Goal: Complete application form: Complete application form

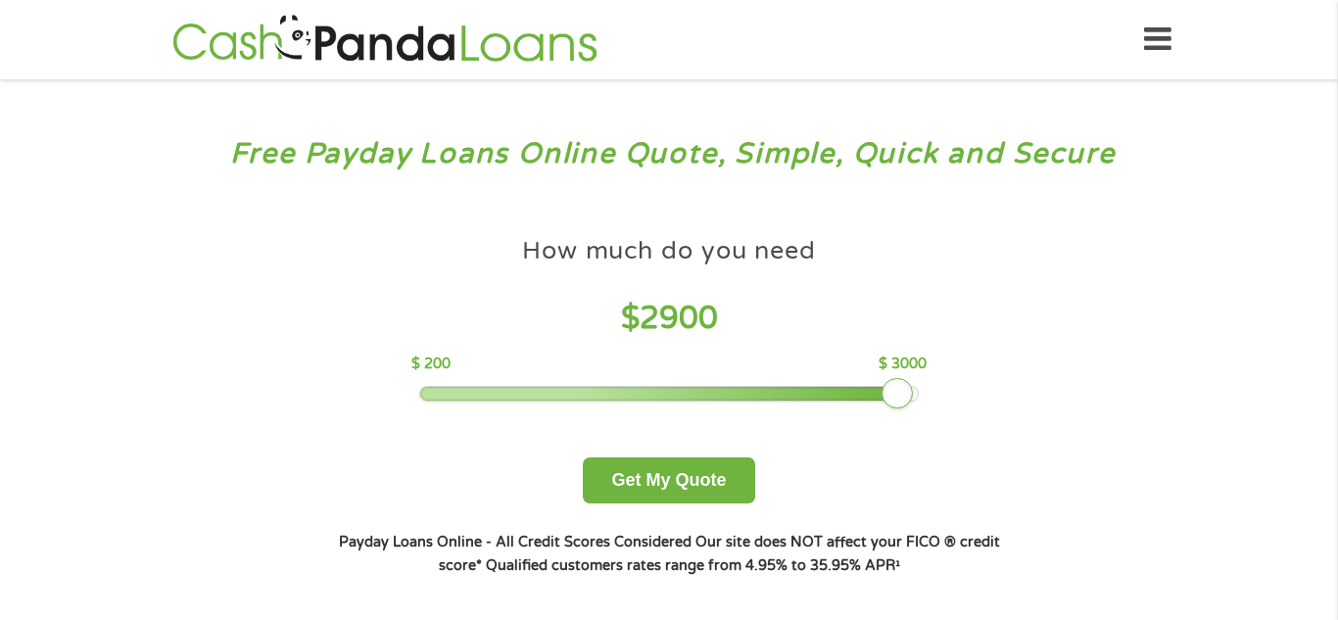
click at [905, 394] on div at bounding box center [669, 394] width 499 height 14
click at [707, 479] on button "Get My Quote" at bounding box center [668, 481] width 171 height 46
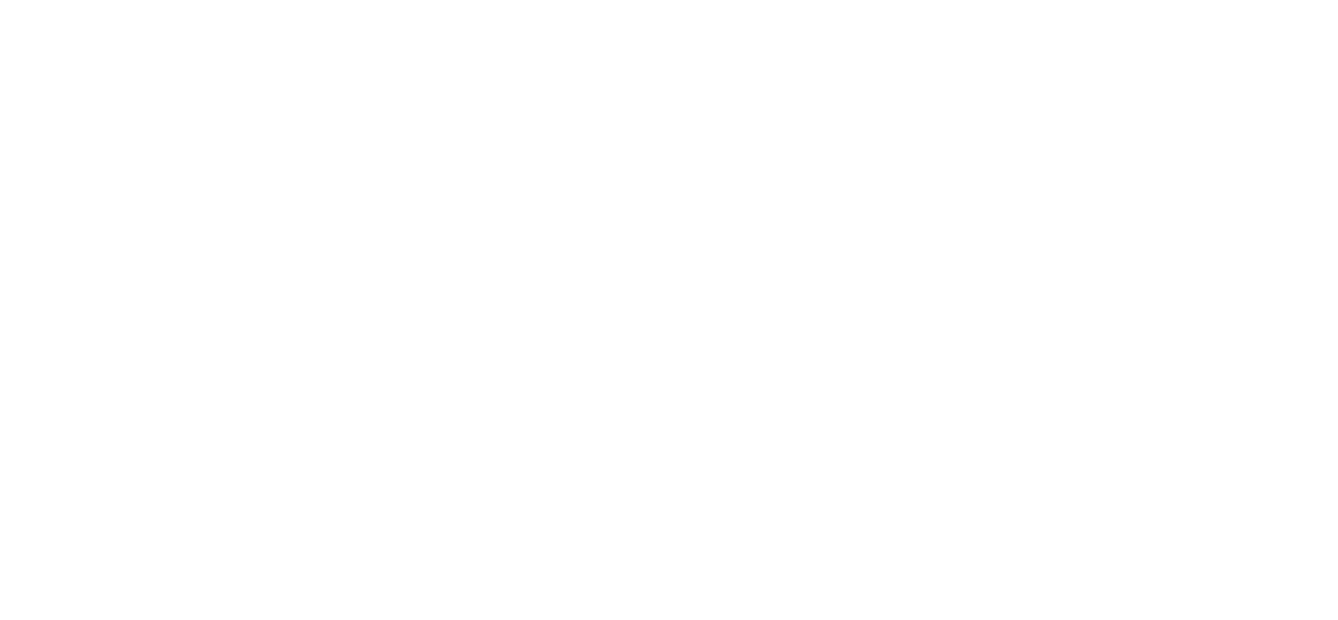
click at [0, 0] on html at bounding box center [0, 0] width 0 height 0
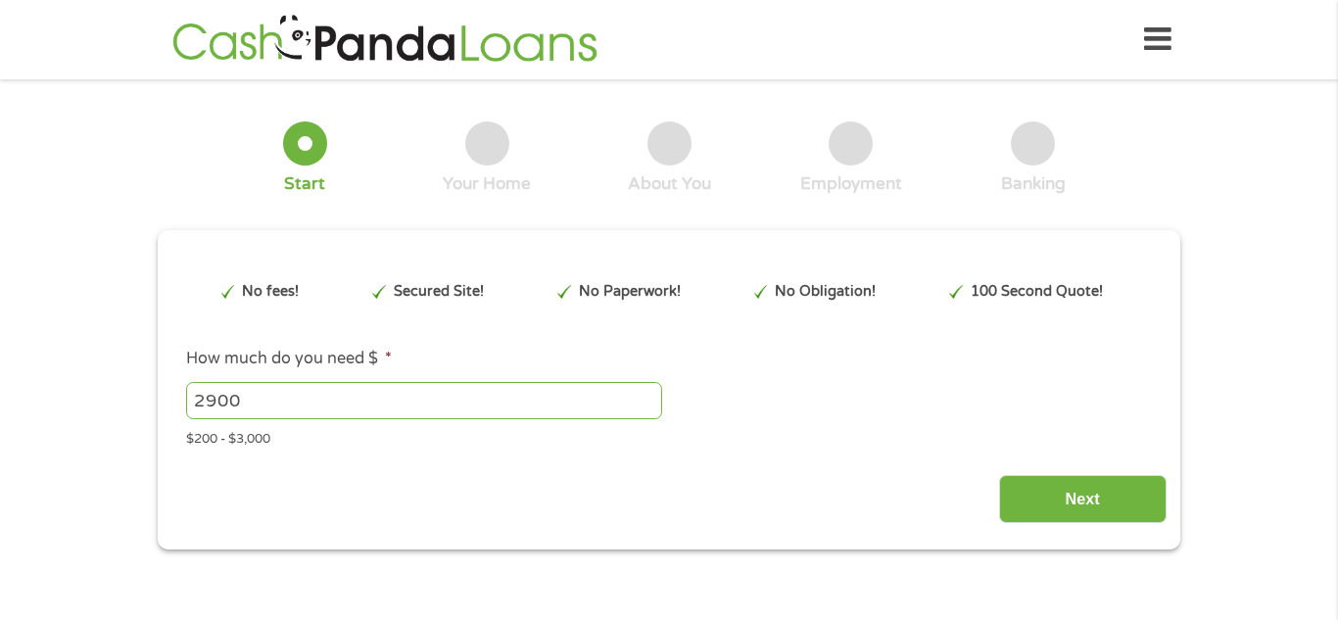
click at [870, 388] on div "2900 Please enter a number from 200 to 3000 ." at bounding box center [669, 400] width 966 height 45
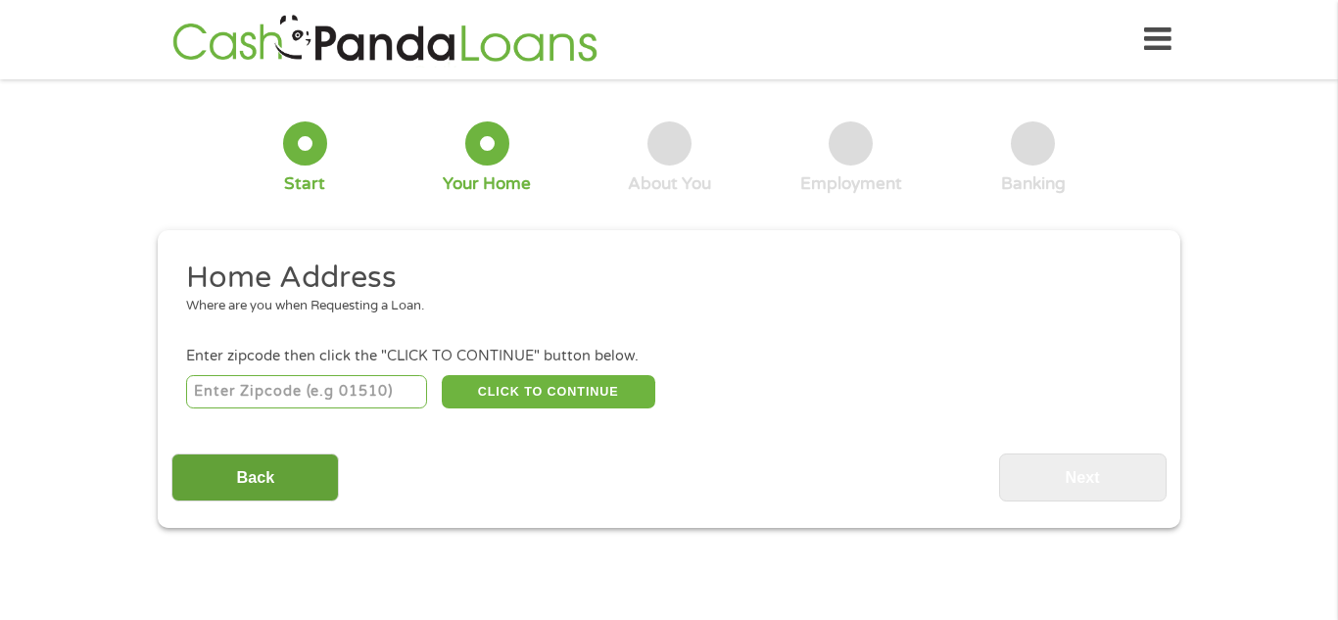
click at [288, 464] on input "Back" at bounding box center [255, 478] width 168 height 48
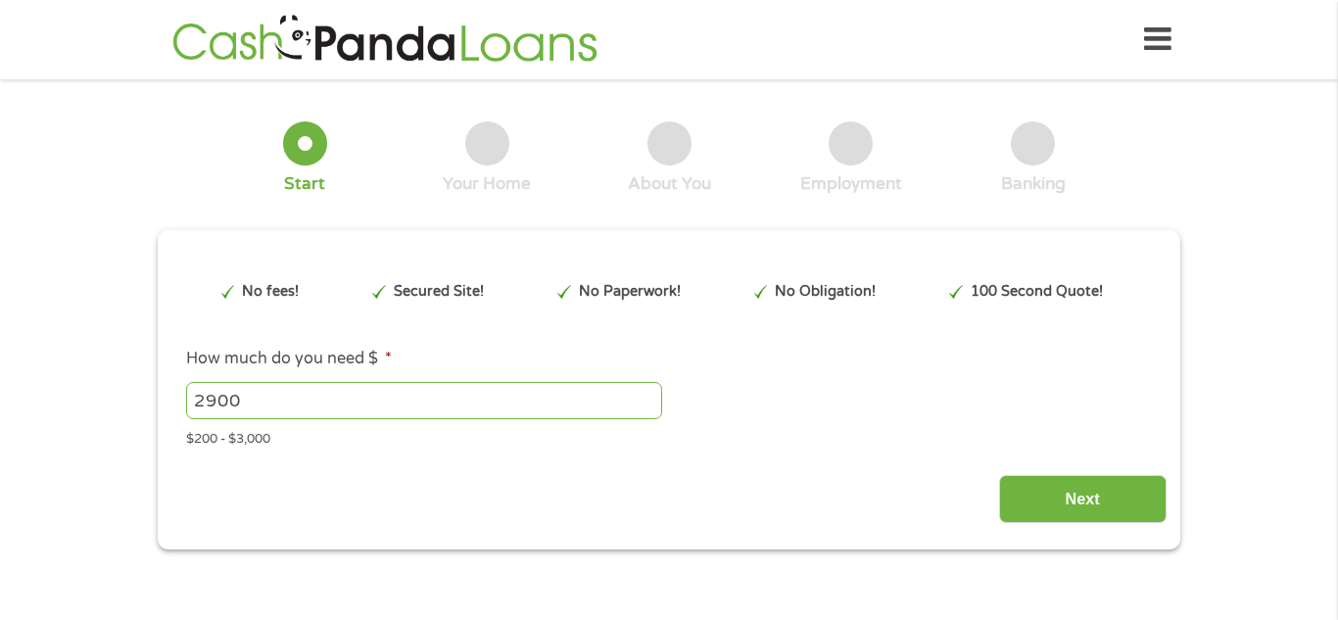
scroll to position [8, 8]
click at [285, 401] on input "2900" at bounding box center [424, 400] width 476 height 37
click at [265, 437] on div "$200 - $3,000" at bounding box center [669, 436] width 966 height 26
click at [289, 392] on input "2900" at bounding box center [424, 400] width 476 height 37
type input "2"
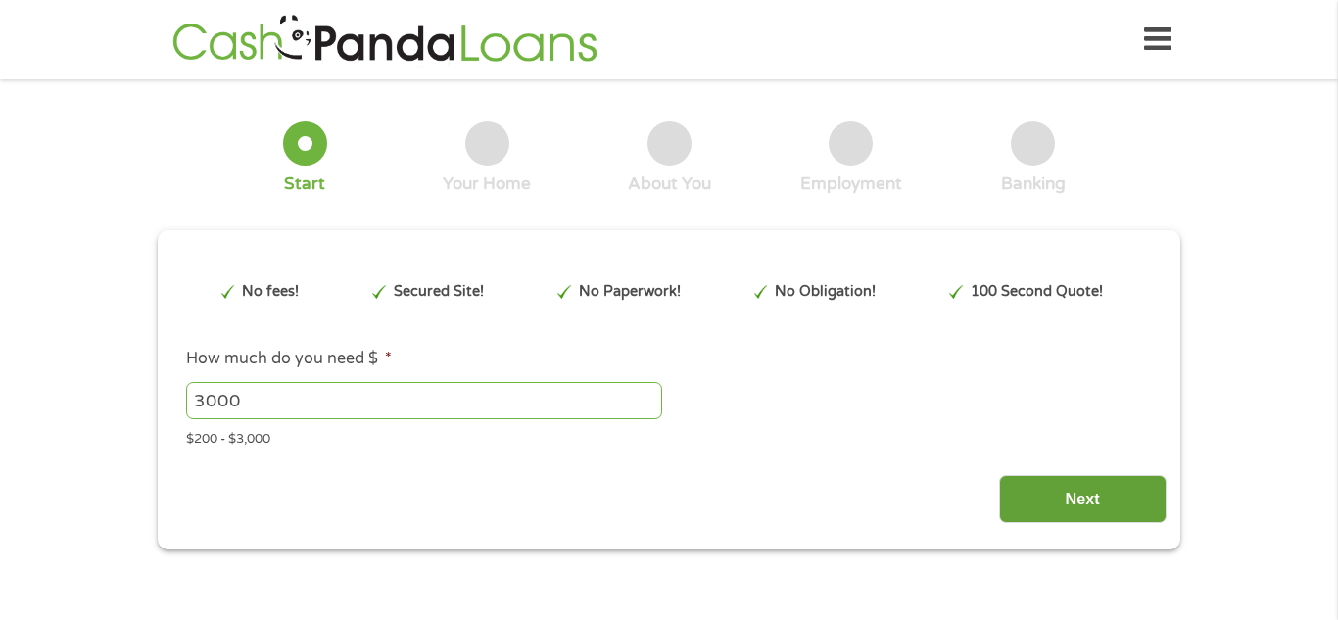
type input "3000"
click at [1110, 494] on input "Next" at bounding box center [1083, 499] width 168 height 48
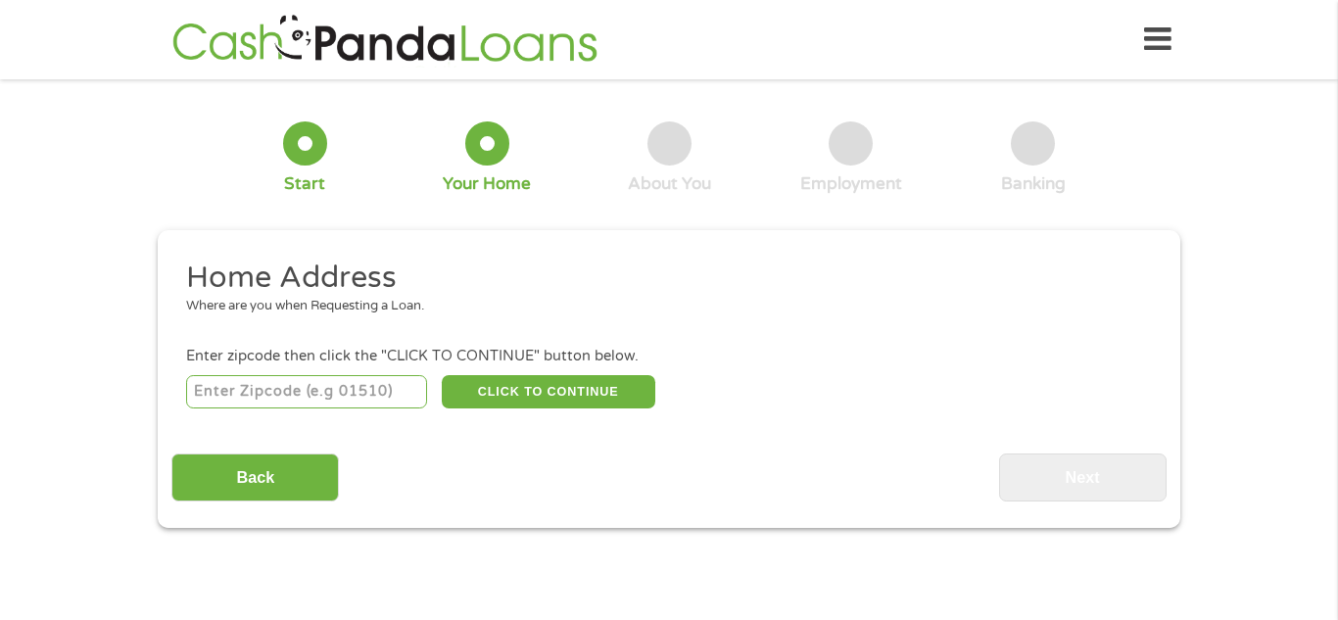
click at [384, 397] on input "number" at bounding box center [307, 391] width 242 height 33
type input "44035"
click at [522, 399] on button "CLICK TO CONTINUE" at bounding box center [549, 391] width 214 height 33
type input "44035"
type input "Elyria"
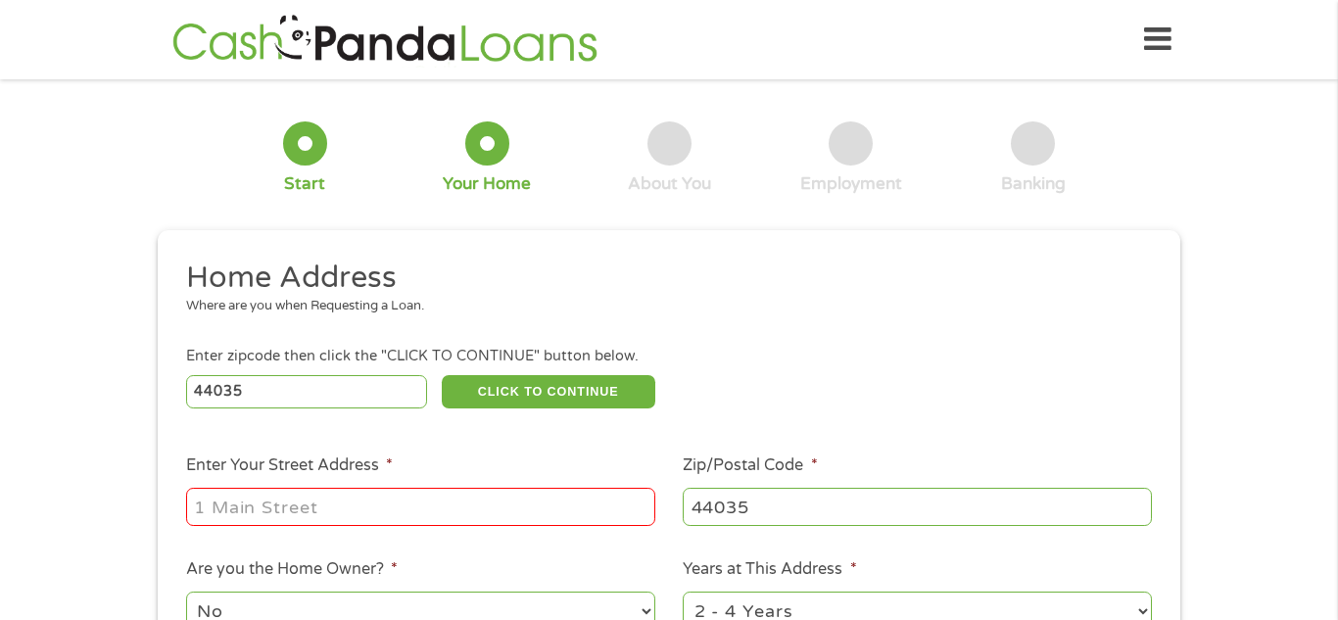
click at [483, 495] on input "Enter Your Street Address *" at bounding box center [420, 506] width 469 height 37
type input "358 OakDale Cir"
click at [805, 351] on div "Enter zipcode then click the "CLICK TO CONTINUE" button below." at bounding box center [669, 357] width 966 height 22
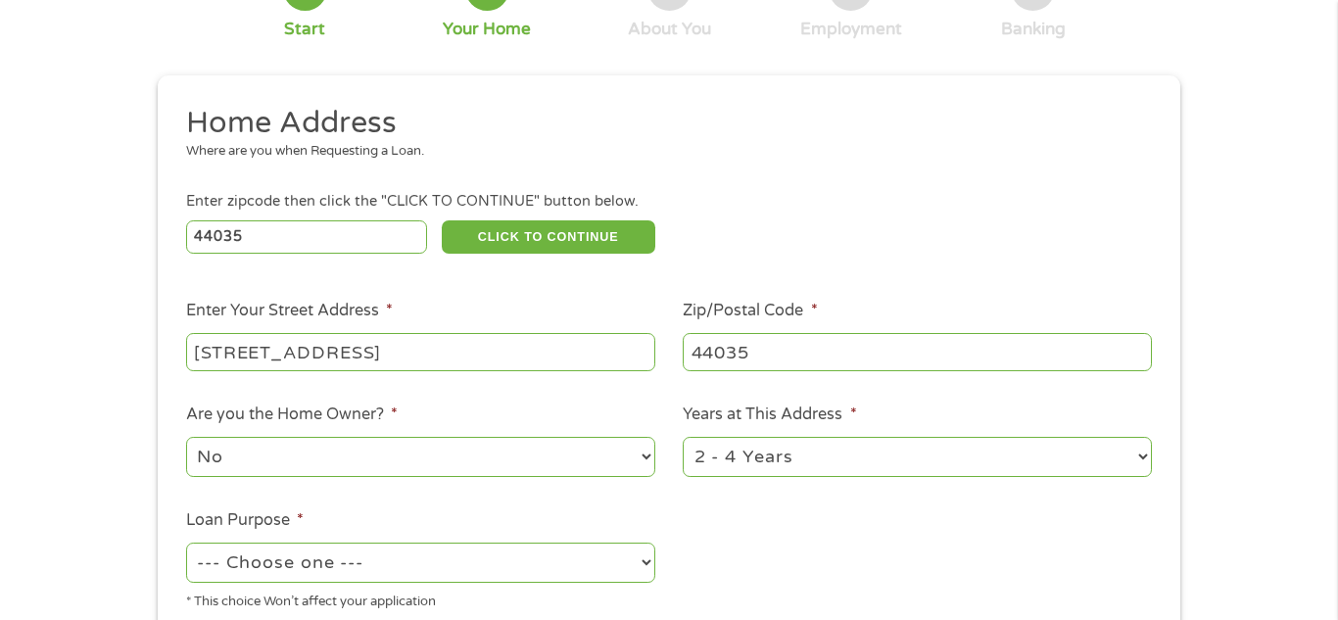
scroll to position [157, 0]
click at [817, 448] on select "1 Year or less 1 - 2 Years 2 - 4 Years Over 4 Years" at bounding box center [917, 455] width 469 height 40
select select "60months"
click at [683, 437] on select "1 Year or less 1 - 2 Years 2 - 4 Years Over 4 Years" at bounding box center [917, 455] width 469 height 40
click at [610, 553] on select "--- Choose one --- Pay Bills Debt Consolidation Home Improvement Major Purchase…" at bounding box center [420, 561] width 469 height 40
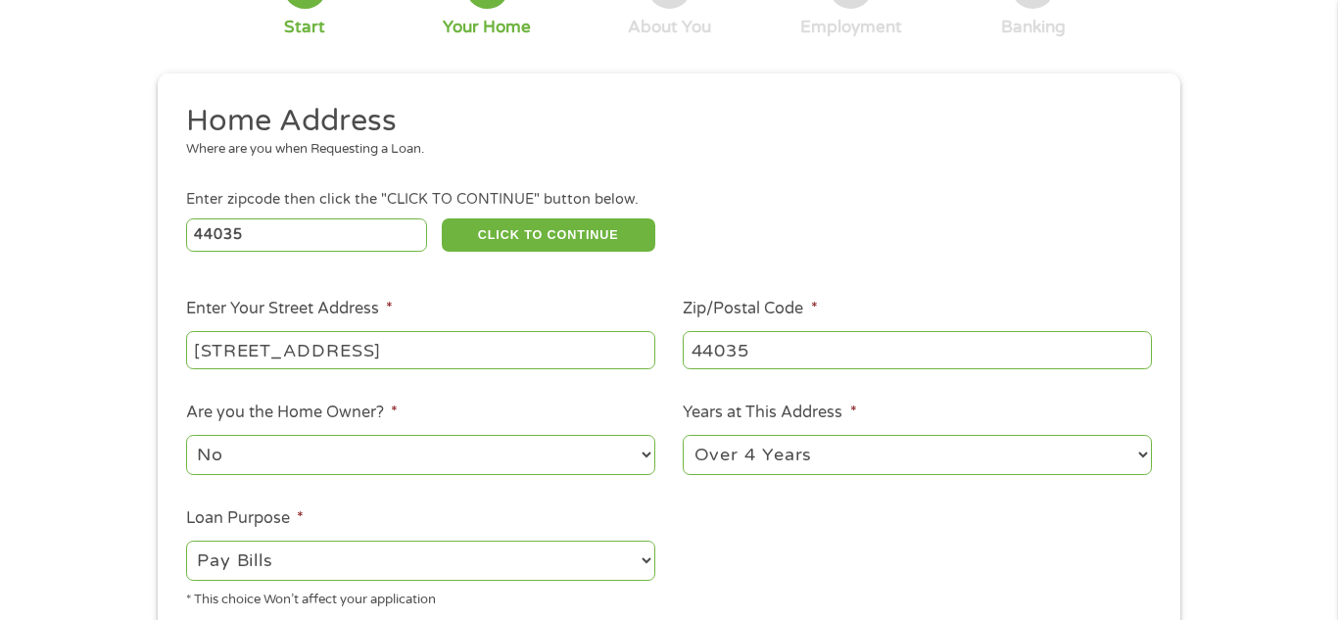
click at [186, 543] on select "--- Choose one --- Pay Bills Debt Consolidation Home Improvement Major Purchase…" at bounding box center [420, 561] width 469 height 40
click at [650, 557] on select "--- Choose one --- Pay Bills Debt Consolidation Home Improvement Major Purchase…" at bounding box center [420, 561] width 469 height 40
select select "paybills"
click at [186, 543] on select "--- Choose one --- Pay Bills Debt Consolidation Home Improvement Major Purchase…" at bounding box center [420, 561] width 469 height 40
click at [902, 539] on ul "Home Address Where are you when Requesting a Loan. Enter zipcode then click the…" at bounding box center [668, 363] width 995 height 523
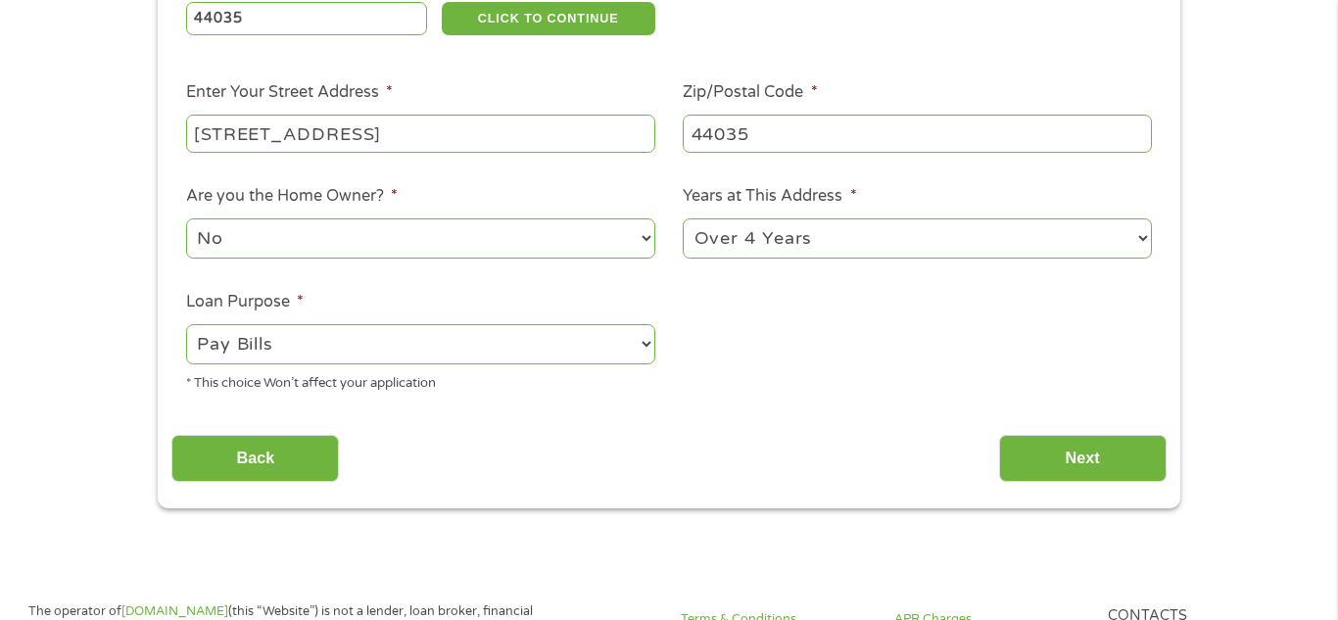
scroll to position [392, 0]
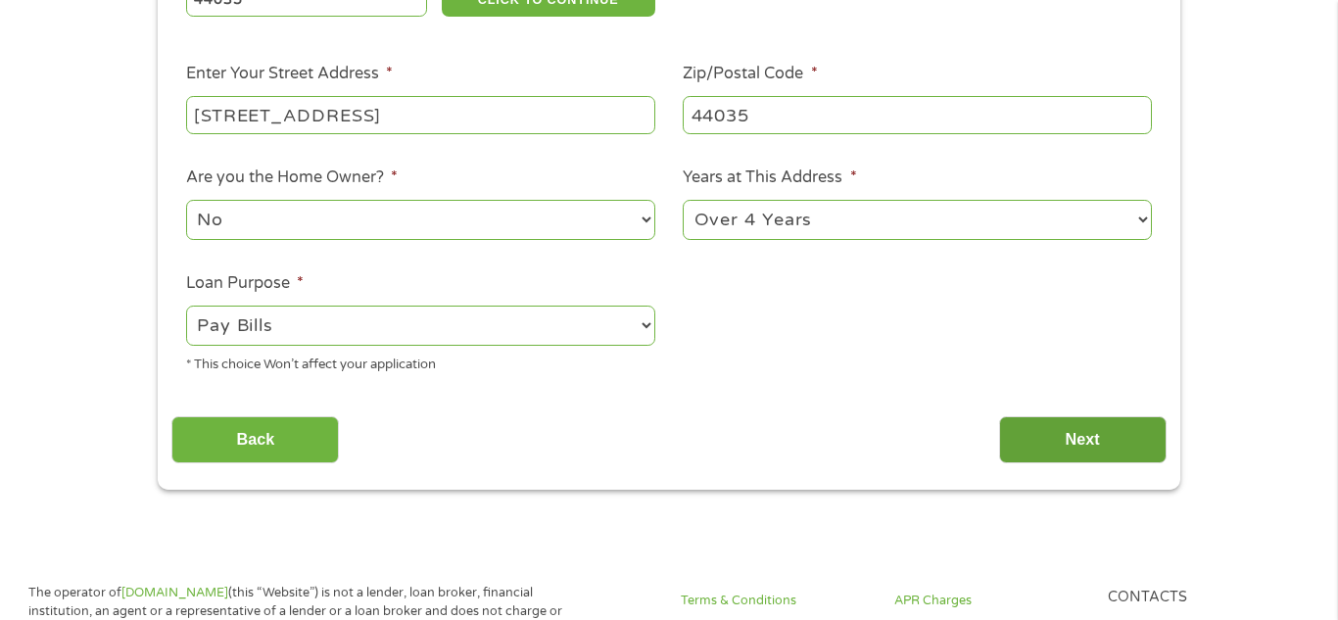
click at [1054, 443] on input "Next" at bounding box center [1083, 440] width 168 height 48
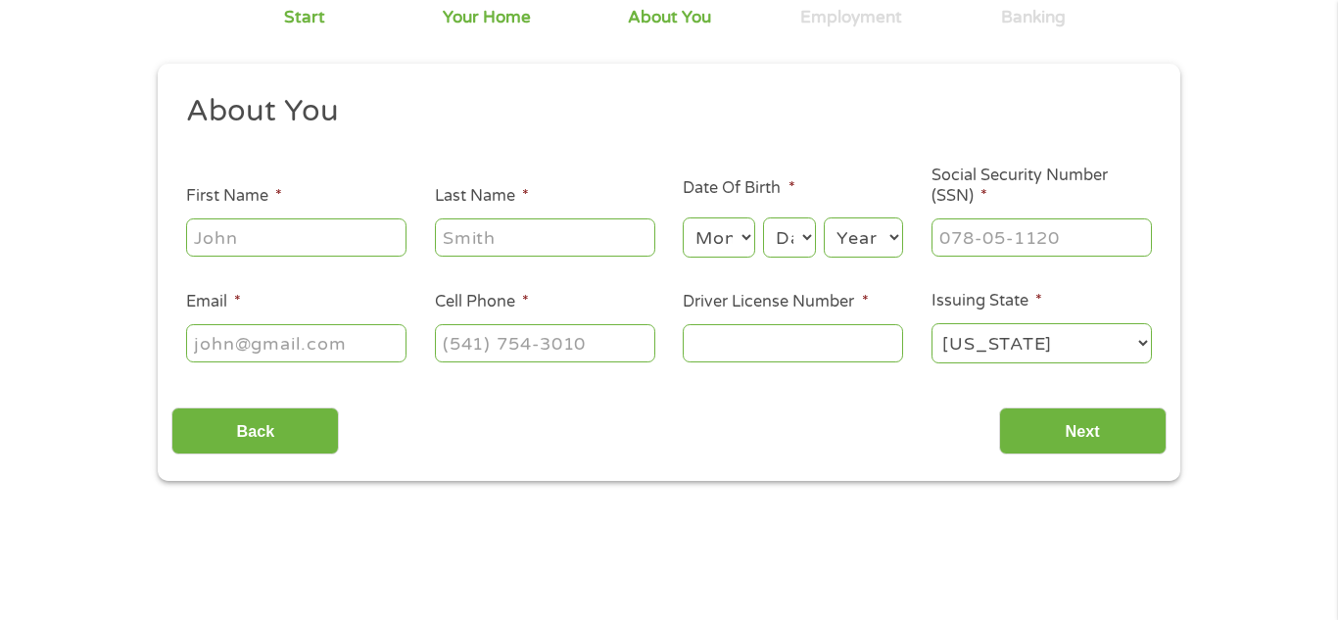
scroll to position [0, 0]
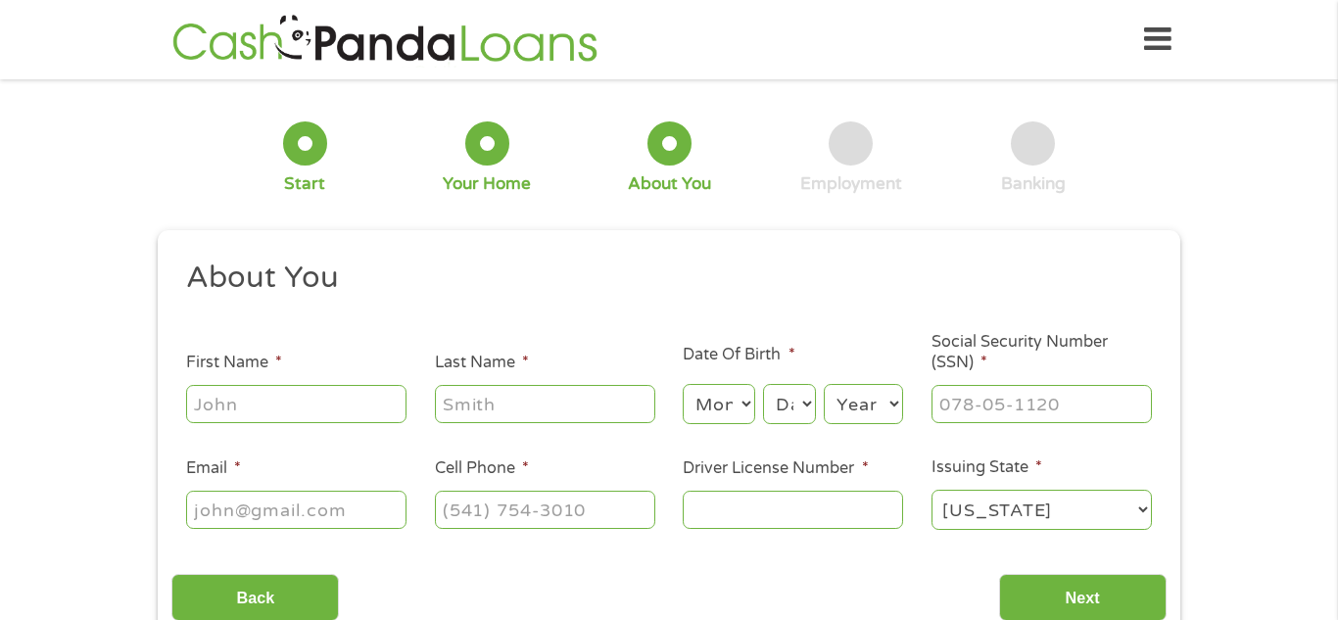
click at [332, 403] on input "First Name *" at bounding box center [296, 403] width 220 height 37
type input "Michele"
type input "McNemar"
type input "msmcnemar@gmail.com"
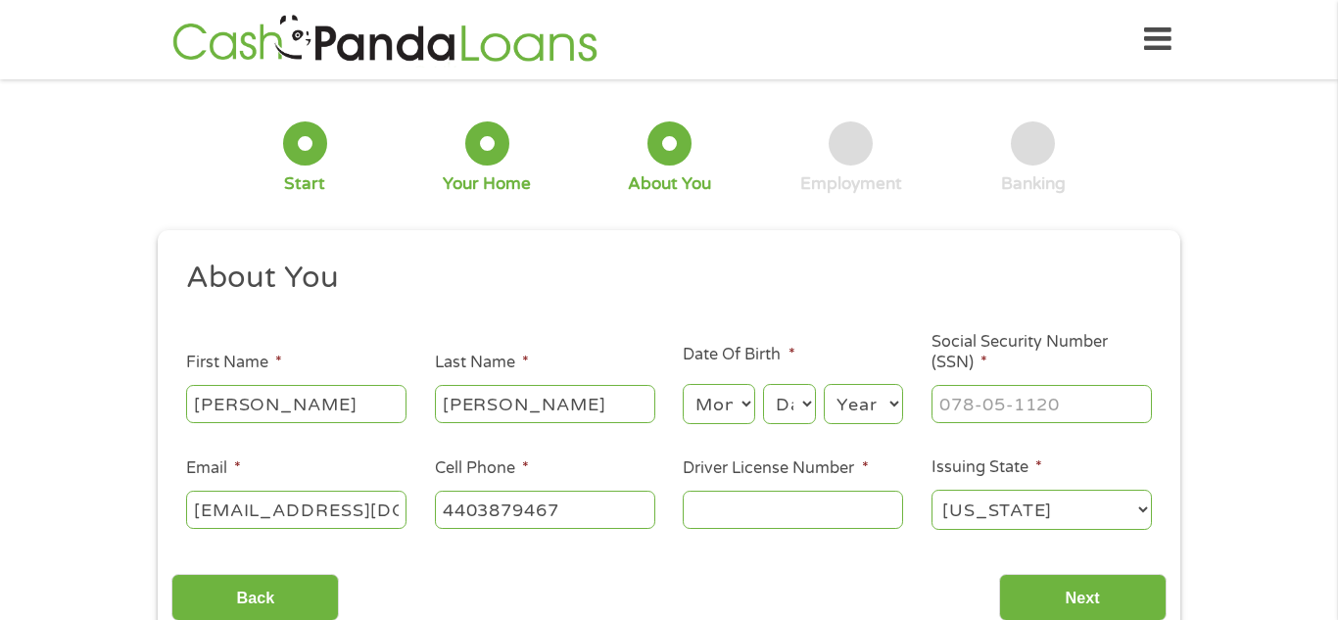
type input "(440) 387-9467"
click at [748, 407] on select "Month 1 2 3 4 5 6 7 8 9 10 11 12" at bounding box center [719, 404] width 72 height 40
select select "7"
click at [683, 384] on select "Month 1 2 3 4 5 6 7 8 9 10 11 12" at bounding box center [719, 404] width 72 height 40
click at [808, 397] on select "Day 1 2 3 4 5 6 7 8 9 10 11 12 13 14 15 16 17 18 19 20 21 22 23 24 25 26 27 28 …" at bounding box center [789, 404] width 53 height 40
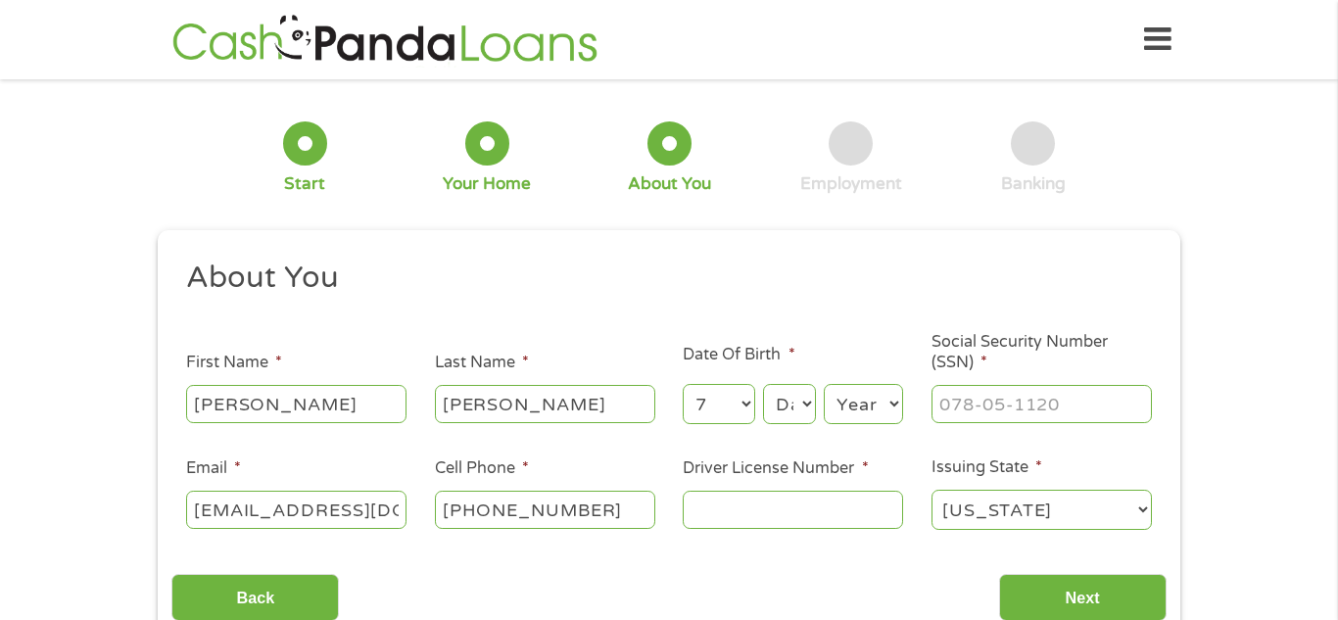
select select "16"
click at [763, 384] on select "Day 1 2 3 4 5 6 7 8 9 10 11 12 13 14 15 16 17 18 19 20 21 22 23 24 25 26 27 28 …" at bounding box center [789, 404] width 53 height 40
type input "___-__-____"
click at [1034, 403] on input "___-__-____" at bounding box center [1042, 403] width 220 height 37
click at [896, 398] on select "Year 2007 2006 2005 2004 2003 2002 2001 2000 1999 1998 1997 1996 1995 1994 1993…" at bounding box center [863, 404] width 79 height 40
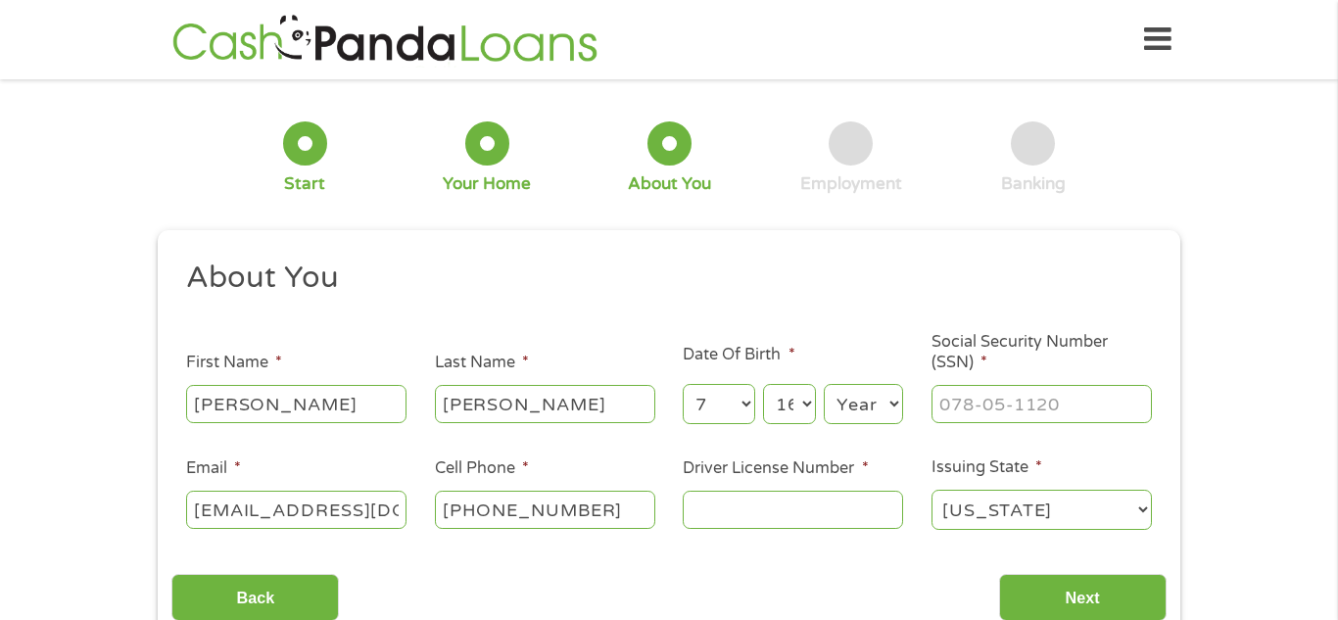
select select "1959"
click at [824, 384] on select "Year 2007 2006 2005 2004 2003 2002 2001 2000 1999 1998 1997 1996 1995 1994 1993…" at bounding box center [863, 404] width 79 height 40
click at [1065, 405] on input "___-__-____" at bounding box center [1042, 403] width 220 height 37
type input "297-54-8727"
click at [1206, 464] on div "1 Start 2 Your Home 3 About You 4 Employment 5 Banking 6 This field is hidden w…" at bounding box center [669, 370] width 1338 height 555
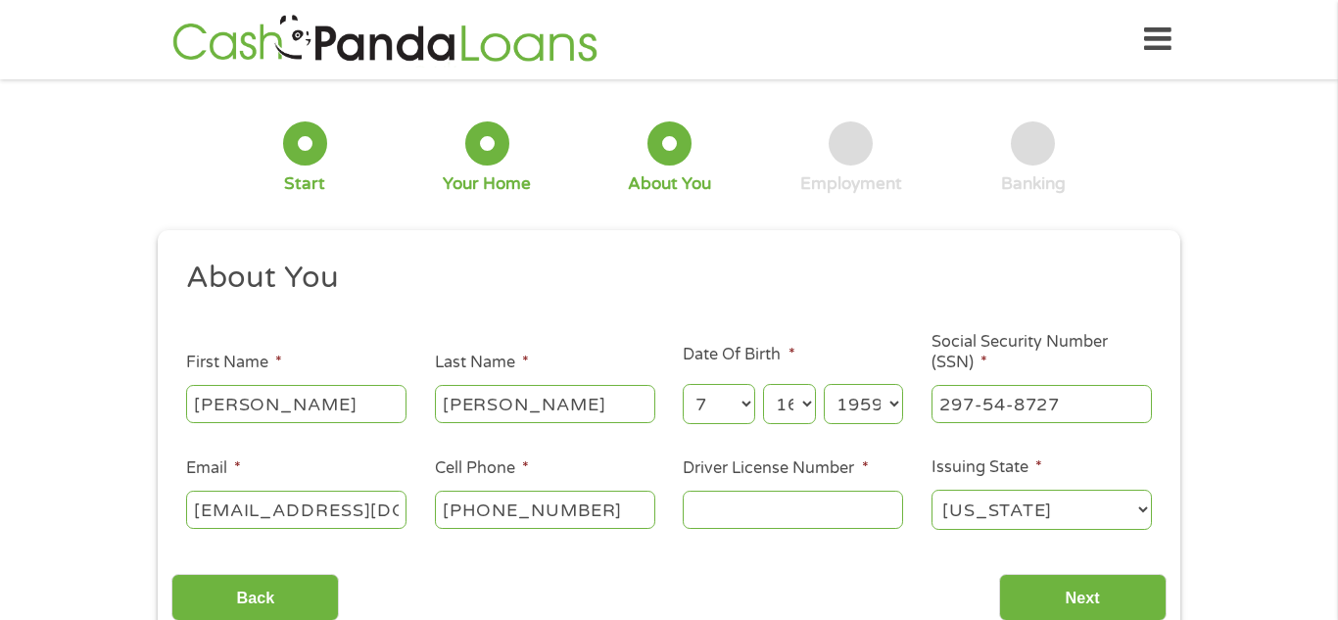
click at [854, 503] on input "Driver License Number *" at bounding box center [793, 509] width 220 height 37
click at [1082, 587] on input "Next" at bounding box center [1083, 598] width 168 height 48
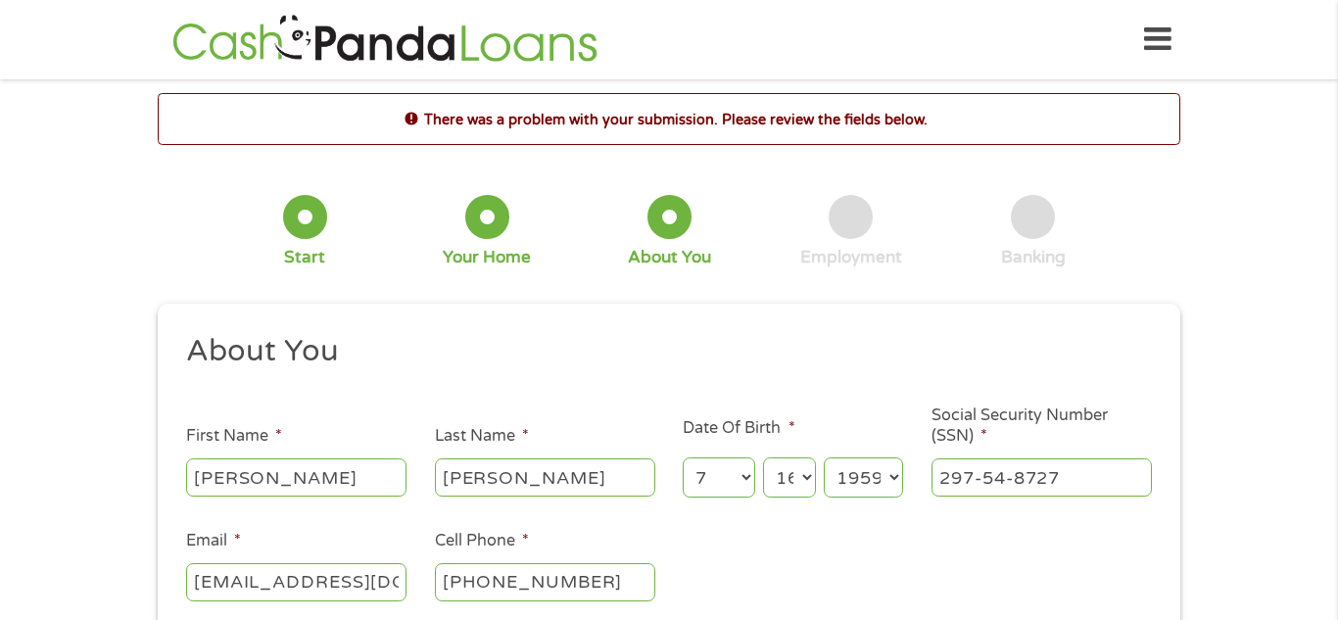
scroll to position [8, 8]
click at [1237, 529] on div "There was a problem with your submission. Please review the fields below. 1 Sta…" at bounding box center [669, 533] width 1338 height 880
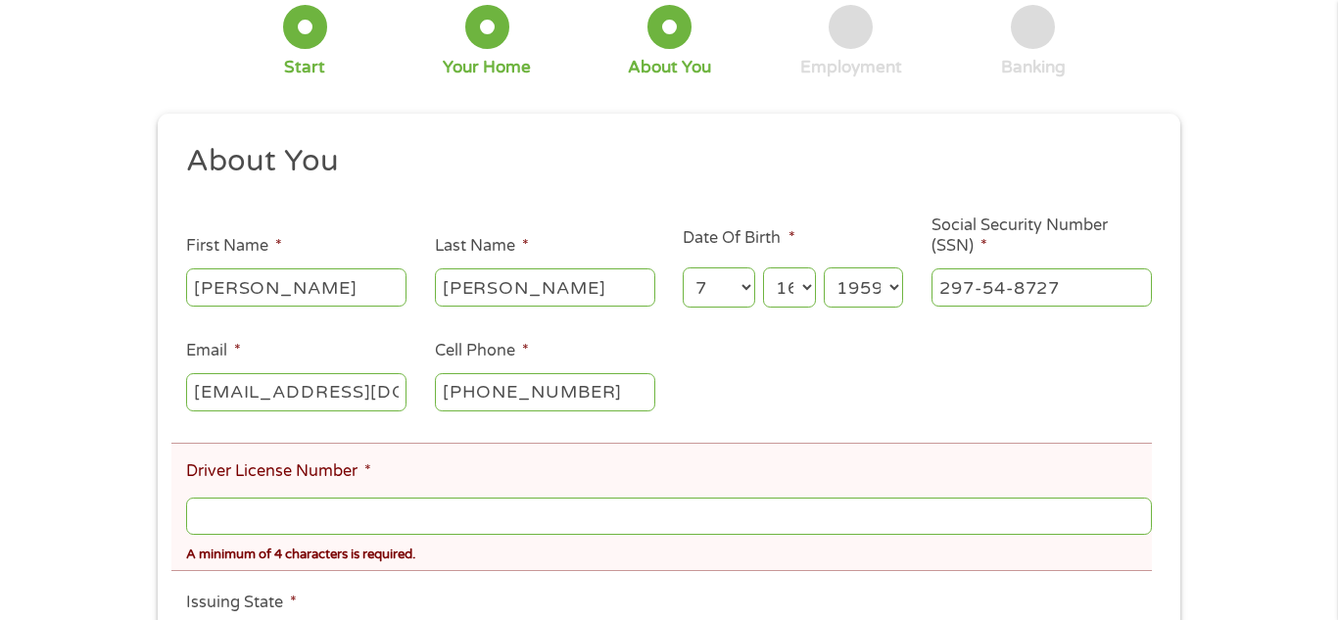
scroll to position [274, 0]
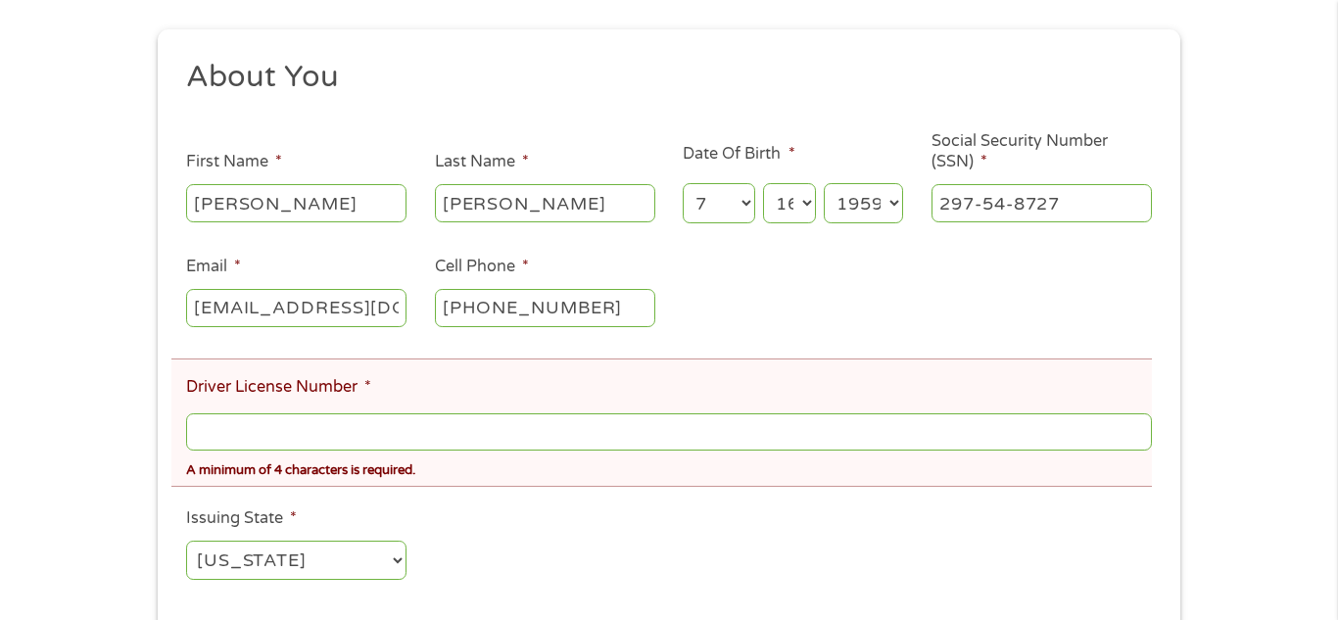
click at [430, 431] on input "Driver License Number *" at bounding box center [669, 432] width 966 height 37
type input "r"
type input "Ru"
